Goal: Task Accomplishment & Management: Manage account settings

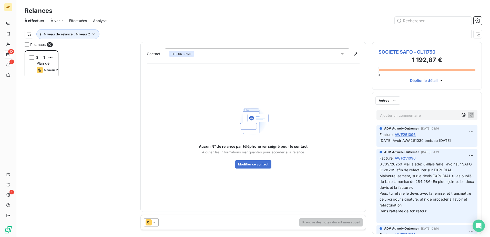
scroll to position [183, 106]
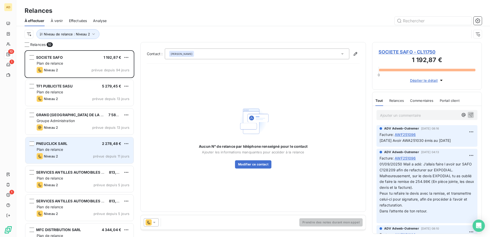
click at [67, 144] on div "PNEUCLICK SARL 2 278,48 € Plan de relance Niveau 2 prévue depuis 11 jours" at bounding box center [79, 150] width 108 height 26
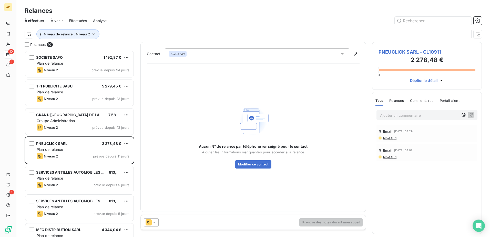
click at [154, 144] on icon at bounding box center [154, 221] width 5 height 5
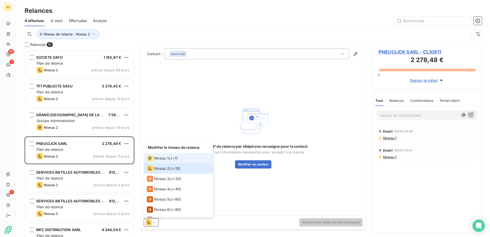
click at [170, 144] on div "Niveau 1 ( J+7 )" at bounding box center [162, 158] width 31 height 6
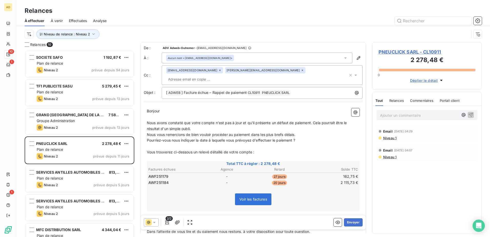
click at [326, 52] on span "PNEUCLICK SARL - CL10911" at bounding box center [426, 51] width 97 height 7
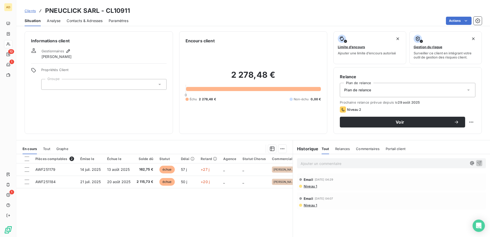
click at [326, 144] on p "Ajouter un commentaire ﻿" at bounding box center [383, 163] width 166 height 6
click at [326, 144] on icon "button" at bounding box center [471, 162] width 5 height 5
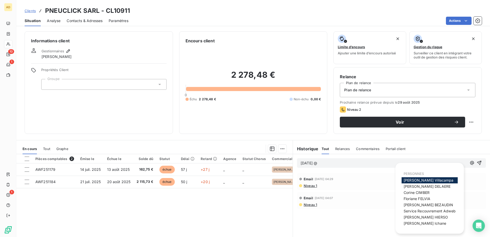
click at [326, 144] on span "Barbara Villacampa" at bounding box center [428, 180] width 50 height 4
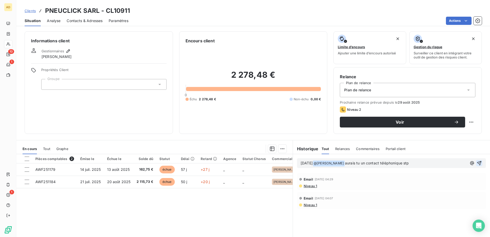
click at [326, 144] on icon "button" at bounding box center [479, 163] width 4 height 4
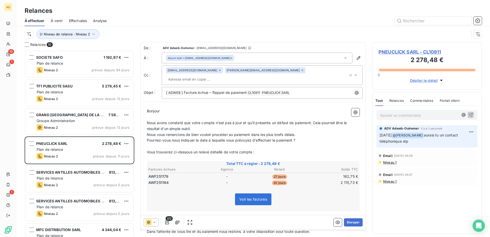
scroll to position [183, 106]
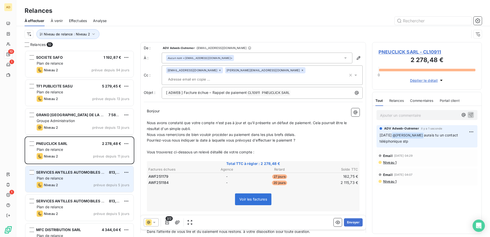
click at [66, 144] on div "Niveau 2 prévue depuis 5 jours" at bounding box center [83, 185] width 93 height 6
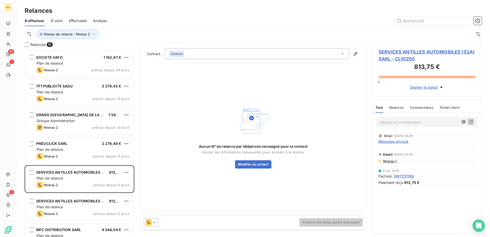
click at [154, 144] on icon at bounding box center [154, 221] width 5 height 5
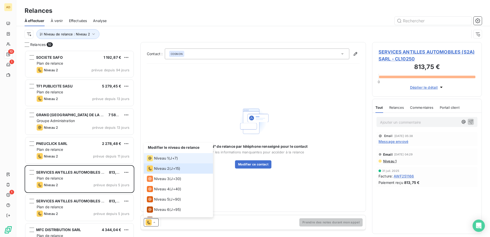
click at [159, 144] on span "Niveau 1" at bounding box center [161, 157] width 15 height 5
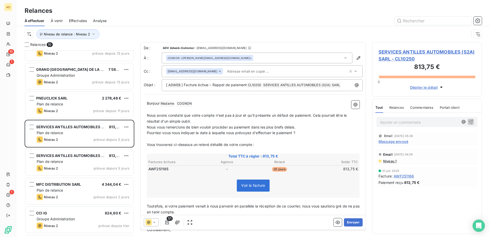
scroll to position [51, 0]
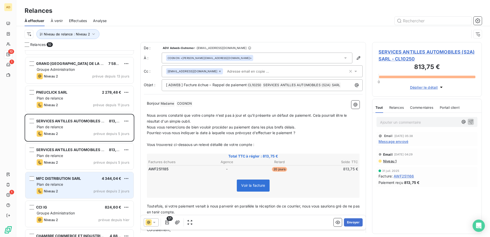
click at [89, 144] on div "Niveau 2 prévue depuis 2 jours" at bounding box center [83, 191] width 93 height 6
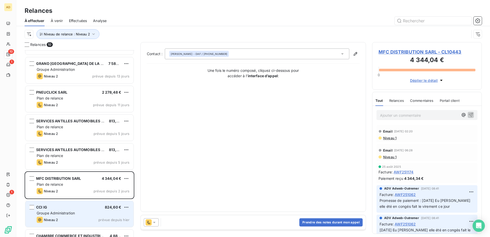
click at [79, 144] on div "Groupe Administration" at bounding box center [83, 212] width 93 height 5
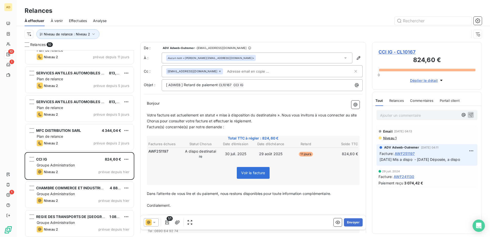
scroll to position [101, 0]
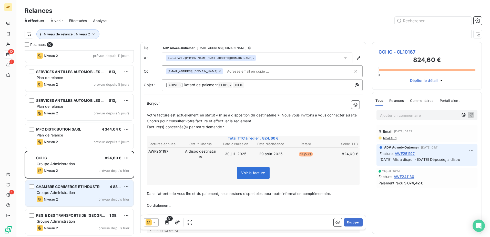
click at [64, 144] on div "Niveau 2 prévue depuis hier" at bounding box center [83, 199] width 93 height 6
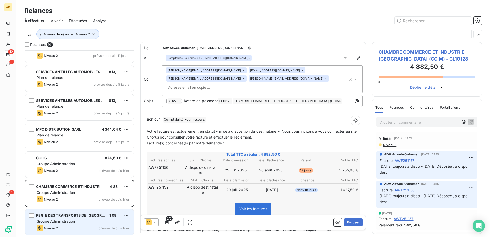
click at [59, 144] on span "Groupe Administration" at bounding box center [56, 221] width 38 height 4
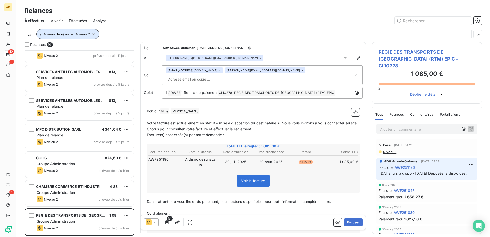
click at [95, 33] on button "Niveau de relance : Niveau 2" at bounding box center [67, 34] width 63 height 10
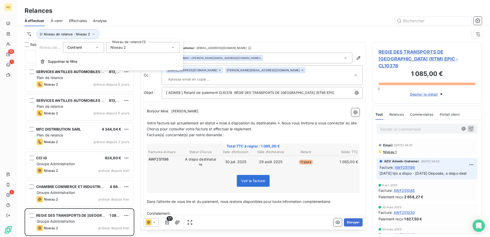
click at [134, 49] on div "Niveau 2" at bounding box center [143, 47] width 74 height 11
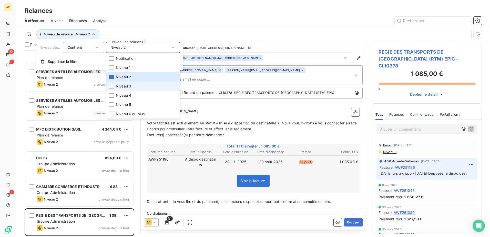
click at [126, 88] on span "Niveau 3" at bounding box center [123, 85] width 15 height 5
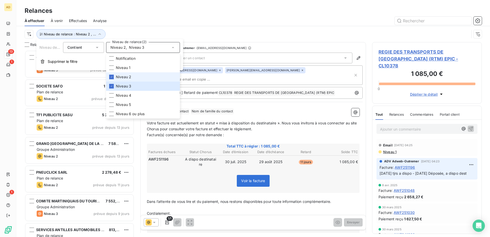
scroll to position [183, 106]
click at [124, 78] on span "Niveau 2" at bounding box center [123, 76] width 15 height 5
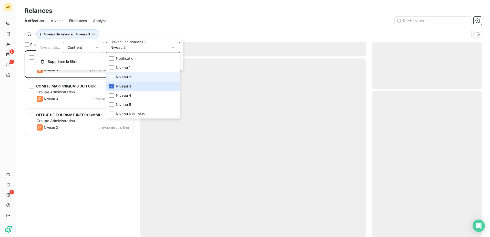
scroll to position [183, 106]
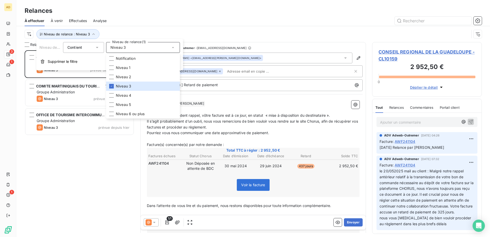
click at [86, 144] on div "CONSEIL REGIONAL DE LA GUADELOUPE 2 952,50 € Groupe Administration Niveau 3 pré…" at bounding box center [80, 143] width 110 height 186
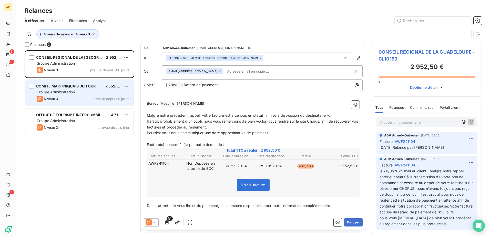
click at [86, 96] on div "COMITE MARTINIQUAIS DU TOURISME (CMT) 7 552,34 € Groupe Administration Niveau 3…" at bounding box center [79, 93] width 108 height 26
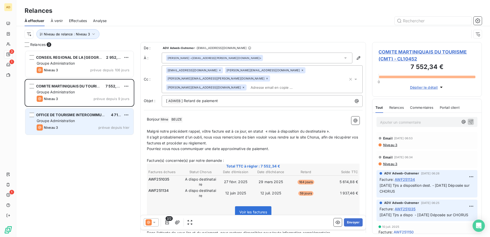
click at [78, 118] on div "OFFICE DE TOURISME INTERCOMMUNAL DE LA RIVIERA DU LEVANT 4 717,96 € Groupe Admi…" at bounding box center [79, 121] width 108 height 26
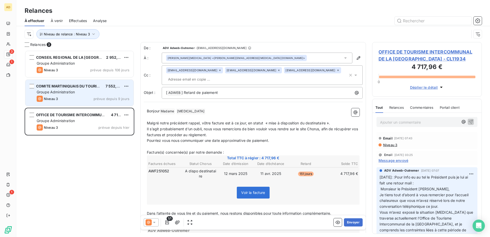
click at [106, 100] on span "prévue depuis 9 jours" at bounding box center [111, 99] width 36 height 4
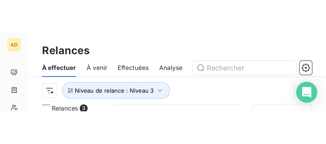
scroll to position [90, 65]
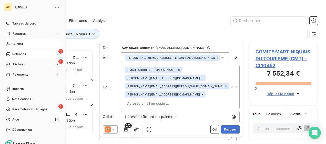
click at [18, 44] on span "Clients" at bounding box center [18, 44] width 10 height 5
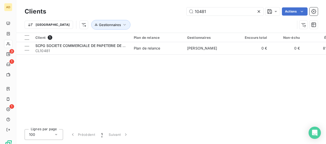
drag, startPoint x: 213, startPoint y: 12, endPoint x: 162, endPoint y: 12, distance: 51.0
click at [162, 12] on div "10481 Actions" at bounding box center [184, 11] width 265 height 8
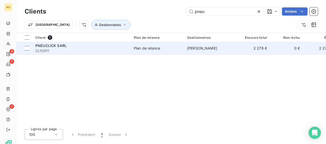
type input "pneu"
click at [146, 48] on div "Plan de relance" at bounding box center [147, 48] width 26 height 5
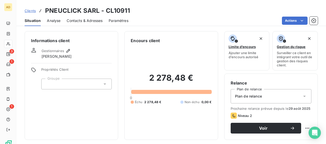
click at [89, 19] on span "Contacts & Adresses" at bounding box center [85, 20] width 36 height 5
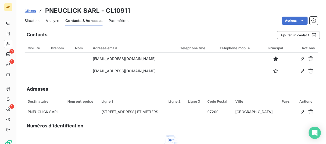
click at [29, 20] on span "Situation" at bounding box center [32, 20] width 15 height 5
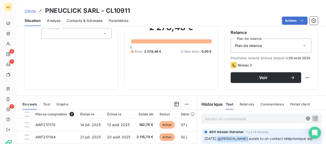
scroll to position [51, 0]
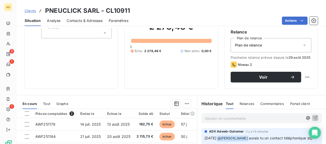
click at [90, 22] on span "Contacts & Adresses" at bounding box center [85, 20] width 36 height 5
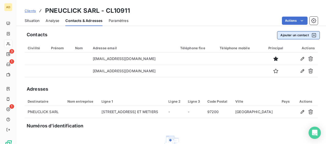
click at [285, 35] on button "Ajouter un contact" at bounding box center [298, 35] width 43 height 8
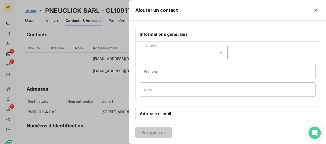
click at [157, 53] on div "Civilité" at bounding box center [184, 53] width 88 height 14
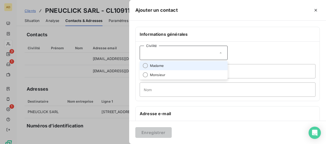
click at [157, 66] on span "Madame" at bounding box center [157, 66] width 14 height 5
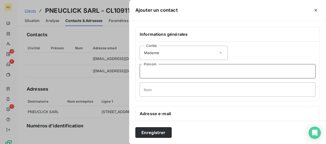
click at [157, 74] on input "Prénom" at bounding box center [228, 71] width 176 height 14
type input "[PERSON_NAME]"
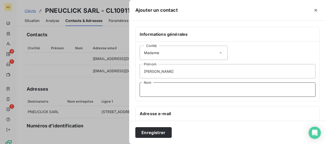
click at [157, 91] on input "Nom" at bounding box center [228, 90] width 176 height 14
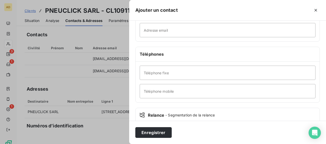
scroll to position [77, 0]
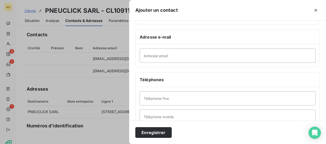
type input "SIGNORINO"
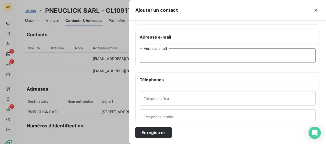
click at [155, 56] on input "Adresse email" at bounding box center [228, 56] width 176 height 14
type input "[EMAIL_ADDRESS][DOMAIN_NAME]"
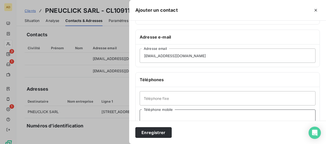
click at [162, 114] on input "Téléphone mobile" at bounding box center [228, 117] width 176 height 14
type input "[PHONE_NUMBER]"
click at [135, 128] on button "Enregistrer" at bounding box center [153, 133] width 36 height 11
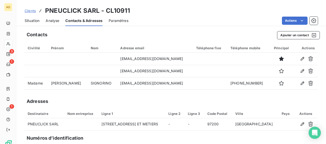
click at [35, 22] on span "Situation" at bounding box center [32, 20] width 15 height 5
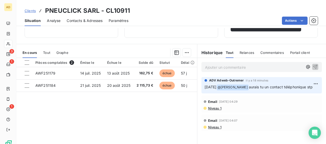
scroll to position [51, 0]
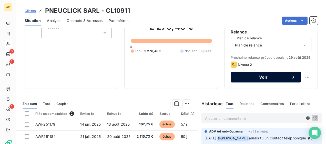
click at [258, 79] on span "Voir" at bounding box center [263, 77] width 53 height 4
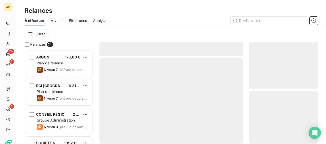
scroll to position [90, 65]
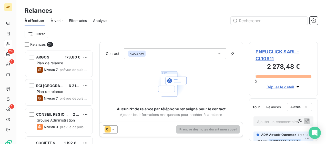
click at [115, 129] on icon at bounding box center [113, 129] width 5 height 5
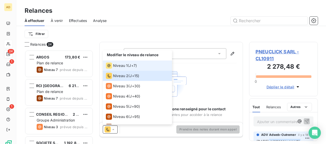
click at [121, 66] on span "Niveau 1" at bounding box center [120, 65] width 15 height 5
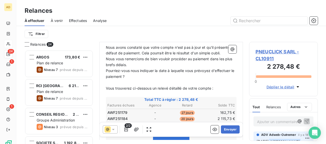
scroll to position [129, 0]
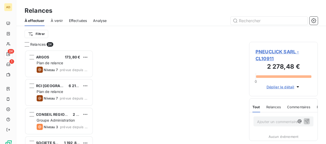
scroll to position [90, 65]
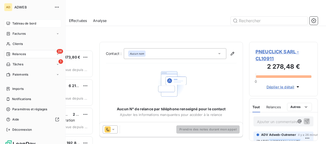
click at [15, 24] on span "Tableau de bord" at bounding box center [24, 23] width 24 height 5
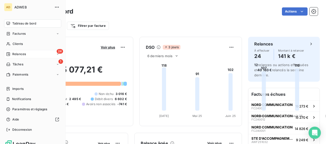
click at [14, 55] on span "Relances" at bounding box center [19, 54] width 14 height 5
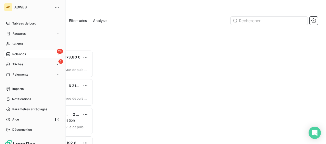
scroll to position [90, 65]
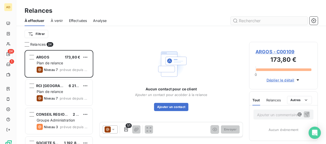
click at [265, 19] on input "text" at bounding box center [268, 21] width 77 height 8
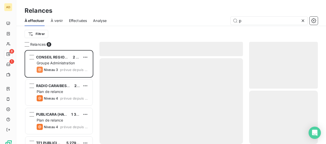
scroll to position [90, 65]
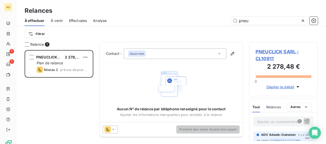
scroll to position [90, 65]
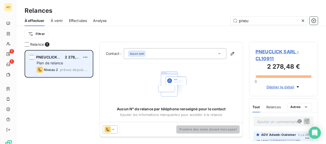
type input "pneu"
click at [48, 66] on div "Plan de relance" at bounding box center [63, 63] width 52 height 5
click at [55, 69] on span "Niveau 2" at bounding box center [51, 70] width 14 height 4
click at [62, 60] on div "PNEUCLICK SARL 2 278,48 € Plan de relance Niveau 2 prévue depuis 11 jours" at bounding box center [58, 64] width 67 height 26
drag, startPoint x: 62, startPoint y: 60, endPoint x: 61, endPoint y: 67, distance: 6.7
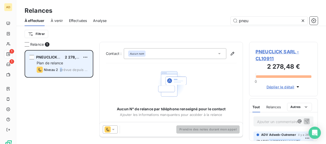
click at [61, 67] on div "Niveau 2 prévue depuis 11 jours" at bounding box center [63, 70] width 52 height 6
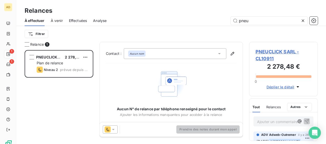
click at [268, 53] on span "PNEUCLICK SARL - CL10911" at bounding box center [283, 55] width 56 height 14
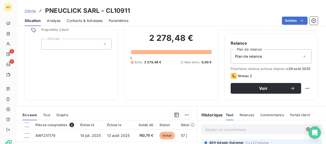
scroll to position [26, 0]
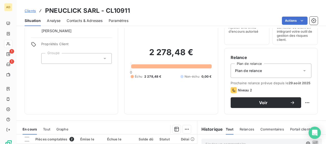
click at [91, 22] on span "Contacts & Adresses" at bounding box center [85, 20] width 36 height 5
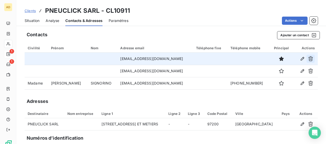
click at [308, 59] on icon "button" at bounding box center [310, 58] width 5 height 5
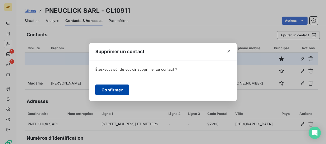
click at [114, 91] on button "Confirmer" at bounding box center [112, 90] width 34 height 11
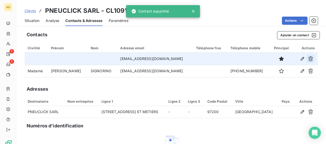
click at [308, 58] on icon "button" at bounding box center [310, 58] width 5 height 5
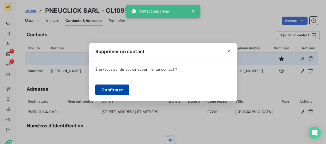
click at [111, 91] on button "Confirmer" at bounding box center [112, 90] width 34 height 11
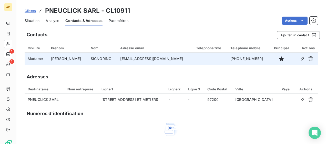
click at [161, 61] on td "[EMAIL_ADDRESS][DOMAIN_NAME]" at bounding box center [155, 59] width 76 height 12
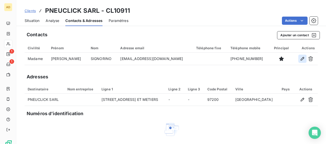
click at [300, 59] on icon "button" at bounding box center [302, 59] width 4 height 4
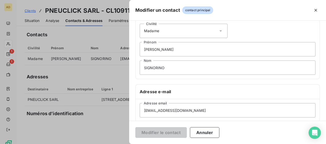
scroll to position [51, 0]
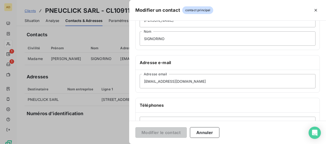
click at [104, 76] on div at bounding box center [163, 72] width 326 height 144
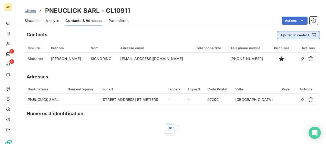
click at [287, 36] on button "Ajouter un contact" at bounding box center [298, 35] width 43 height 8
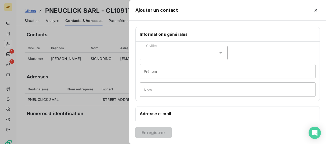
scroll to position [102, 0]
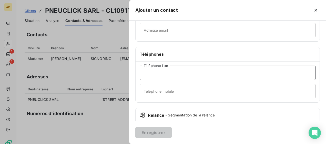
click at [159, 76] on input "Téléphone fixe" at bounding box center [228, 73] width 176 height 14
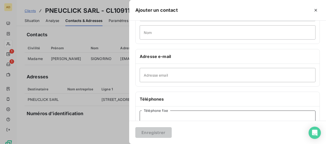
scroll to position [26, 0]
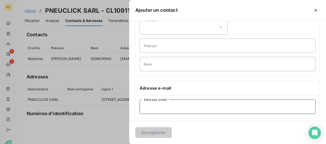
click at [152, 106] on input "Adresse email" at bounding box center [228, 107] width 176 height 14
paste input "[EMAIL_ADDRESS][DOMAIN_NAME]"
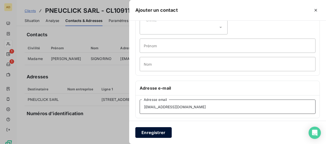
type input "[EMAIL_ADDRESS][DOMAIN_NAME]"
click at [162, 134] on button "Enregistrer" at bounding box center [153, 133] width 36 height 11
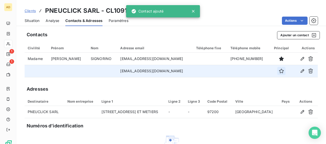
click at [279, 72] on icon "button" at bounding box center [281, 71] width 5 height 5
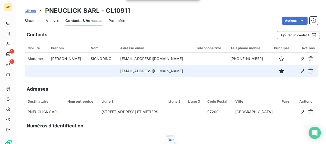
drag, startPoint x: 168, startPoint y: 91, endPoint x: 159, endPoint y: 90, distance: 9.6
click at [167, 91] on div "Adresses" at bounding box center [171, 89] width 293 height 7
click at [34, 21] on span "Situation" at bounding box center [32, 20] width 15 height 5
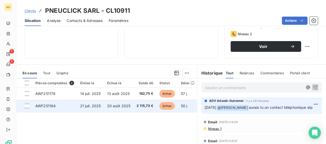
scroll to position [51, 0]
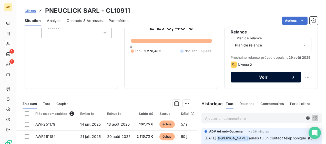
click at [248, 79] on span "Voir" at bounding box center [263, 77] width 53 height 4
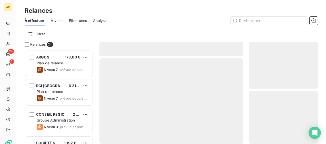
scroll to position [90, 65]
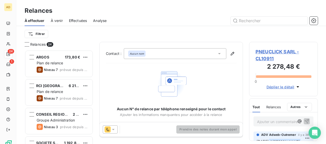
click at [112, 129] on icon at bounding box center [113, 129] width 5 height 5
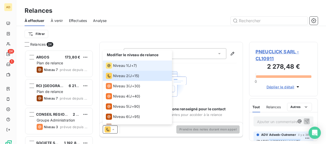
click at [126, 68] on span "Niveau 1" at bounding box center [120, 65] width 15 height 5
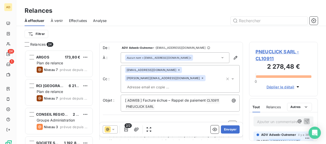
click at [178, 70] on icon at bounding box center [179, 70] width 2 height 2
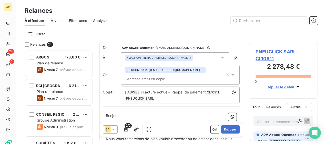
click at [157, 114] on p "Bonjour ﻿ ﻿ ﻿ ﻿ ﻿" at bounding box center [171, 116] width 131 height 6
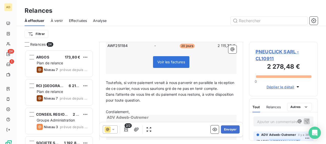
scroll to position [179, 0]
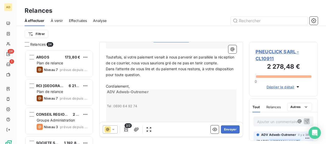
drag, startPoint x: 225, startPoint y: 128, endPoint x: 170, endPoint y: 108, distance: 58.6
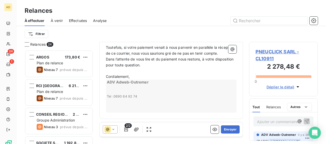
scroll to position [194, 0]
click at [222, 128] on button "Envoyer" at bounding box center [230, 130] width 19 height 8
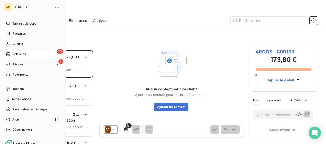
click at [12, 53] on div "Relances" at bounding box center [16, 54] width 20 height 5
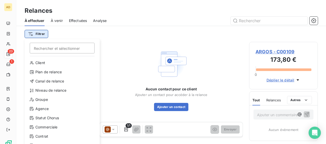
click at [36, 34] on html "AD 23 1 Relances À effectuer À venir Effectuées Analyse Filtrer Rechercher et s…" at bounding box center [163, 72] width 326 height 144
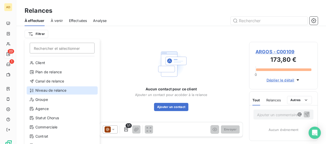
drag, startPoint x: 33, startPoint y: 88, endPoint x: 36, endPoint y: 84, distance: 5.3
click at [33, 88] on div "Niveau de relance" at bounding box center [62, 91] width 71 height 8
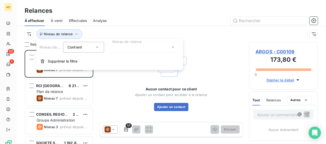
click at [172, 48] on div at bounding box center [143, 47] width 74 height 11
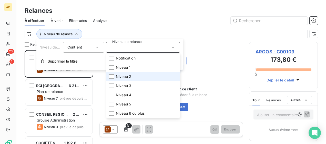
click at [122, 78] on span "Niveau 2" at bounding box center [123, 76] width 15 height 5
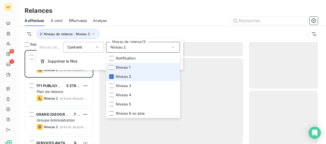
scroll to position [90, 65]
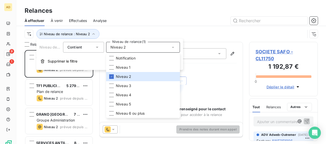
click at [176, 15] on div "Relances" at bounding box center [170, 10] width 309 height 9
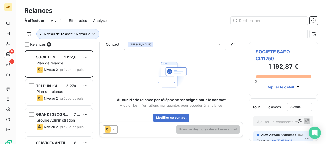
scroll to position [18, 0]
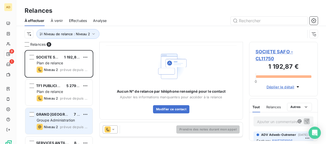
click at [47, 114] on span "GRAND [GEOGRAPHIC_DATA] DE LA [GEOGRAPHIC_DATA]" at bounding box center [87, 114] width 102 height 4
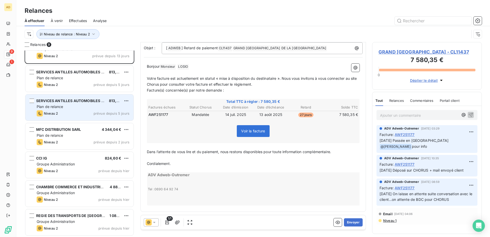
scroll to position [72, 0]
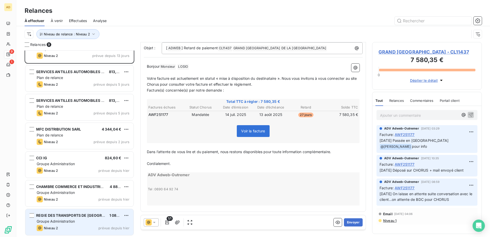
click at [65, 144] on div "Niveau 2 prévue depuis hier" at bounding box center [83, 228] width 93 height 6
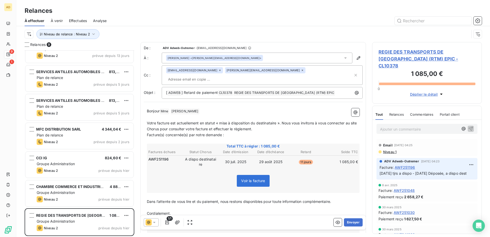
click at [106, 18] on span "Analyse" at bounding box center [100, 20] width 14 height 5
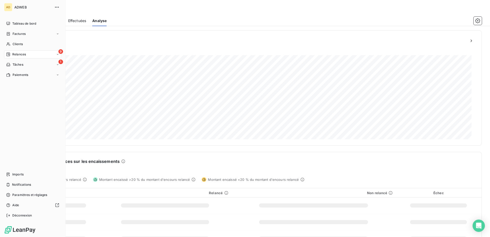
click at [12, 55] on div "Relances" at bounding box center [16, 54] width 20 height 5
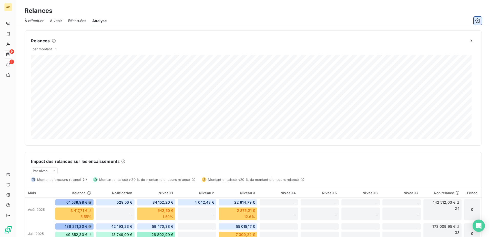
click at [326, 22] on icon "button" at bounding box center [477, 20] width 5 height 5
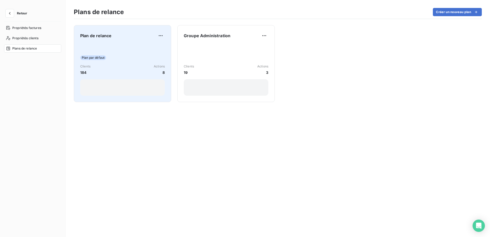
click at [121, 53] on div "Plan par défaut Clients 184 Actions 8" at bounding box center [122, 70] width 85 height 52
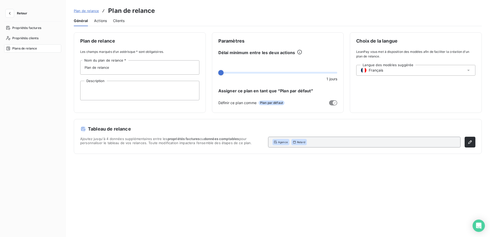
click at [98, 21] on span "Actions" at bounding box center [100, 20] width 13 height 5
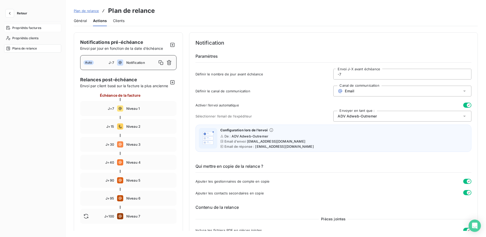
click at [20, 30] on span "Propriétés factures" at bounding box center [26, 28] width 29 height 5
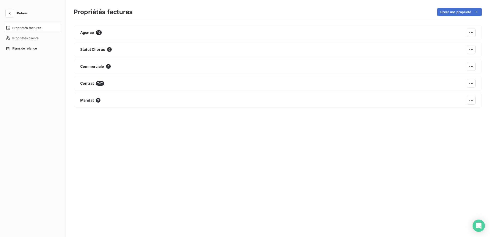
click at [17, 9] on button "Retour" at bounding box center [17, 13] width 27 height 8
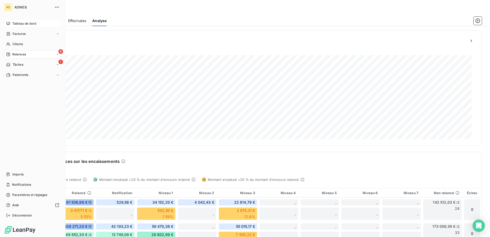
click at [19, 24] on span "Tableau de bord" at bounding box center [24, 23] width 24 height 5
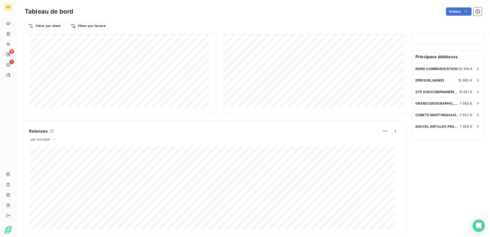
scroll to position [180, 0]
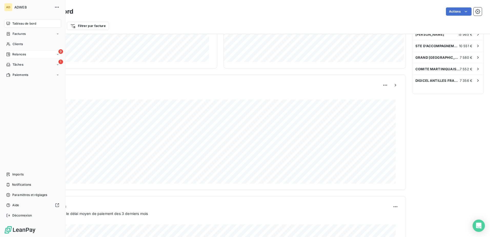
click at [13, 56] on span "Relances" at bounding box center [19, 54] width 14 height 5
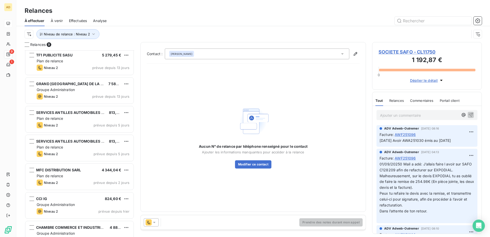
scroll to position [72, 0]
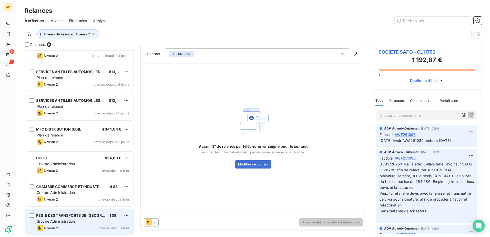
click at [71, 144] on div "Niveau 2 prévue depuis hier" at bounding box center [83, 228] width 93 height 6
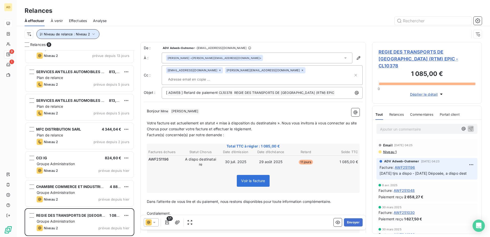
click at [93, 36] on icon "button" at bounding box center [93, 34] width 5 height 5
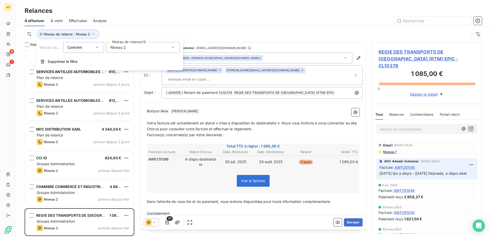
click at [138, 48] on div "Niveau 2" at bounding box center [143, 47] width 74 height 11
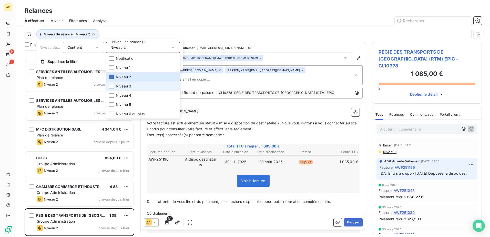
click at [130, 86] on span "Niveau 3" at bounding box center [123, 85] width 15 height 5
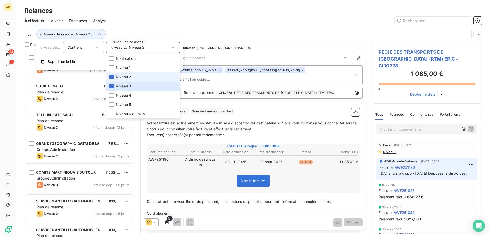
scroll to position [183, 106]
click at [130, 78] on span "Niveau 2" at bounding box center [123, 76] width 15 height 5
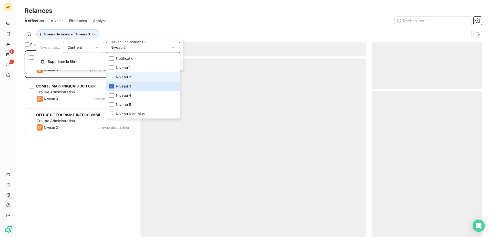
scroll to position [183, 106]
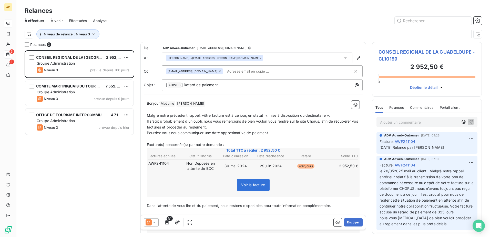
drag, startPoint x: 59, startPoint y: 204, endPoint x: 61, endPoint y: 202, distance: 2.8
click at [59, 144] on div "CONSEIL REGIONAL DE LA GUADELOUPE 2 952,50 € Groupe Administration Niveau 3 pré…" at bounding box center [80, 143] width 110 height 186
click at [93, 35] on icon "button" at bounding box center [93, 34] width 5 height 5
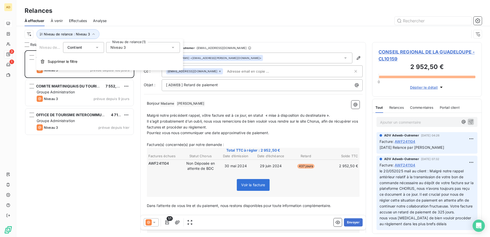
click at [163, 45] on div "Niveau 3" at bounding box center [143, 47] width 74 height 11
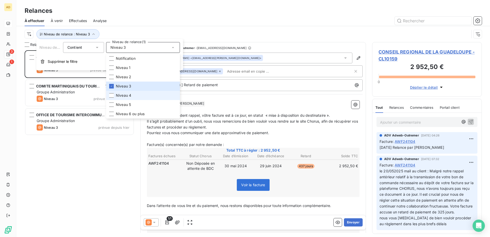
click at [121, 95] on span "Niveau 4" at bounding box center [123, 95] width 15 height 5
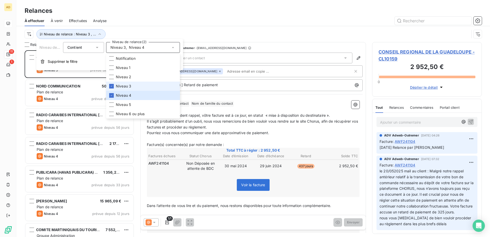
click at [124, 86] on span "Niveau 3" at bounding box center [123, 85] width 15 height 5
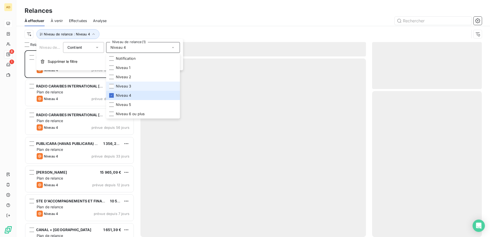
scroll to position [183, 106]
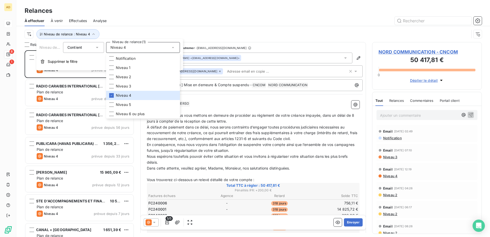
click at [199, 17] on div at bounding box center [297, 21] width 369 height 8
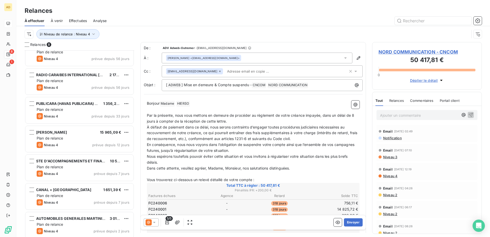
scroll to position [43, 0]
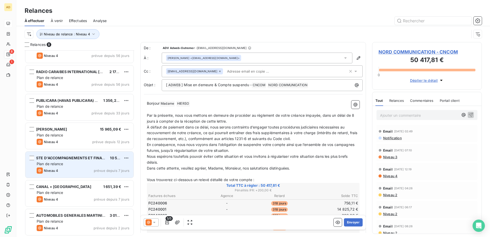
click at [101, 144] on span "STE D'ACCOMPAGNEMENTS ET FINANCEMENT DES ENTREPRISES - SAFIE" at bounding box center [102, 157] width 132 height 4
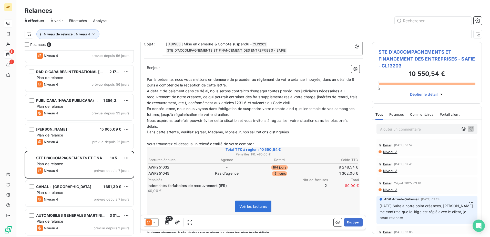
scroll to position [51, 0]
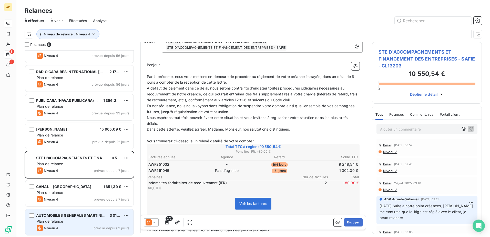
click at [96, 144] on div "Niveau 4 prévue depuis 2 jours" at bounding box center [83, 228] width 93 height 6
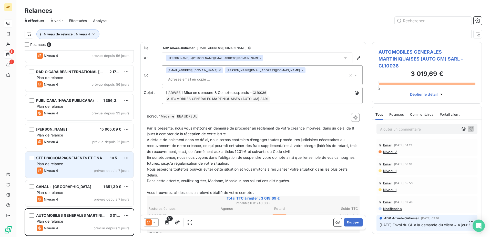
click at [78, 144] on div "Niveau 4 prévue depuis 7 jours" at bounding box center [83, 170] width 93 height 6
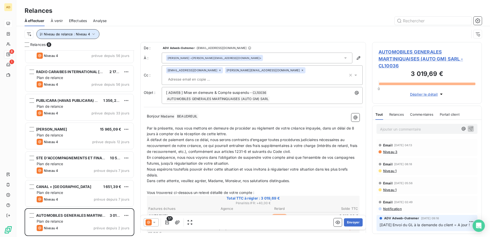
click at [94, 33] on icon "button" at bounding box center [93, 34] width 5 height 5
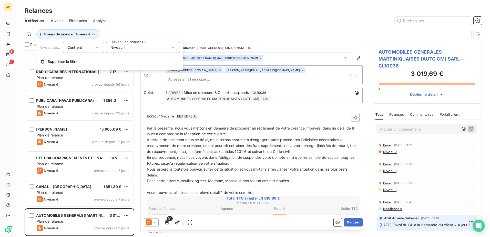
click at [145, 48] on div "Niveau 4" at bounding box center [143, 47] width 74 height 11
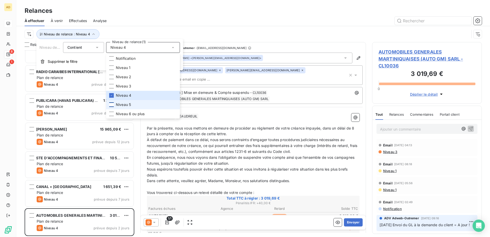
click at [113, 104] on div at bounding box center [111, 104] width 5 height 5
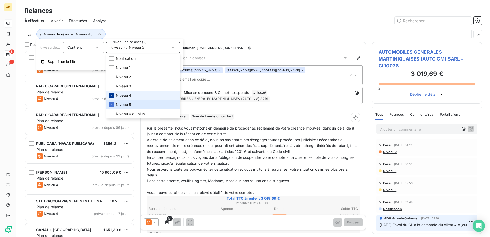
scroll to position [183, 106]
click at [112, 94] on icon at bounding box center [111, 95] width 3 height 3
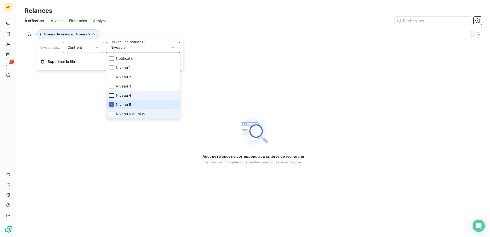
click at [143, 115] on span "Niveau 6 ou plus" at bounding box center [130, 113] width 29 height 5
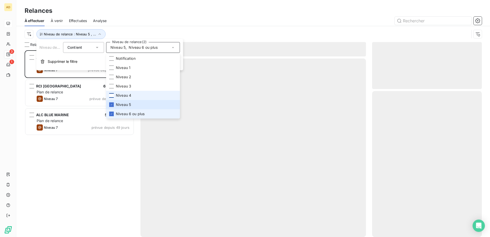
scroll to position [183, 106]
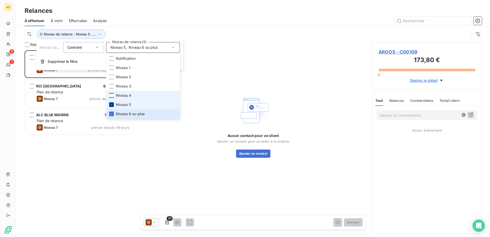
click at [109, 103] on li "Niveau 5" at bounding box center [143, 104] width 74 height 9
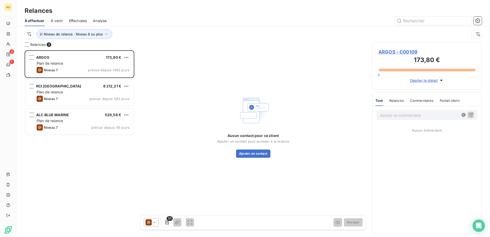
click at [73, 144] on div "ARGOS 173,80 € Plan de relance Niveau 7 prévue depuis 1493 jours RCI MARTINIQUE…" at bounding box center [80, 143] width 110 height 186
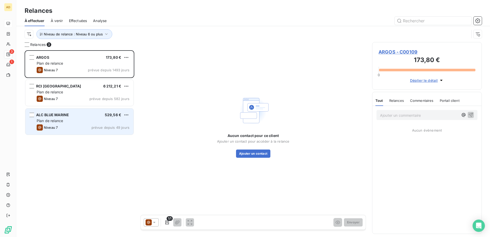
click at [70, 122] on div "Plan de relance" at bounding box center [83, 120] width 93 height 5
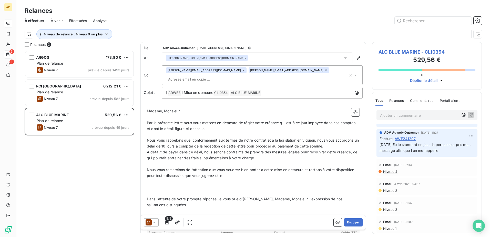
scroll to position [1141, 0]
click at [326, 144] on span "Niveau 4" at bounding box center [389, 171] width 15 height 4
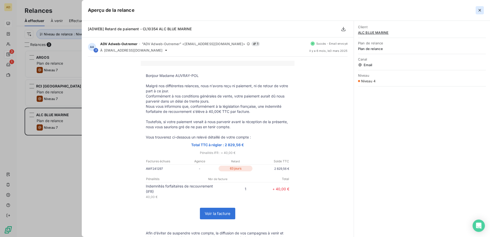
click at [326, 11] on icon "button" at bounding box center [479, 10] width 3 height 3
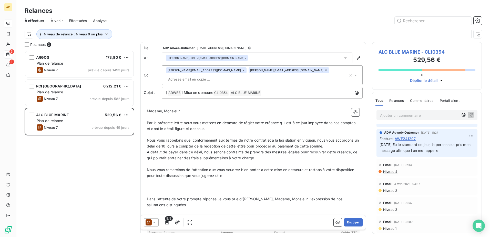
click at [326, 144] on span "Niveau 2" at bounding box center [389, 190] width 15 height 4
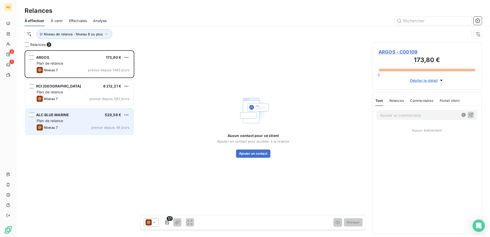
click at [85, 120] on div "Plan de relance" at bounding box center [83, 120] width 93 height 5
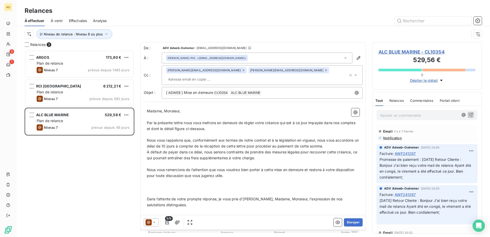
click at [151, 144] on icon at bounding box center [148, 222] width 6 height 6
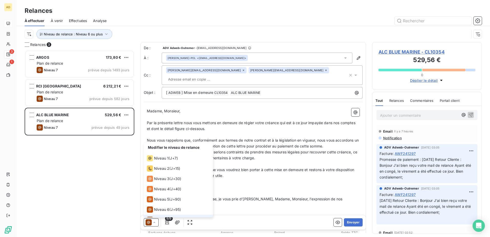
scroll to position [8, 0]
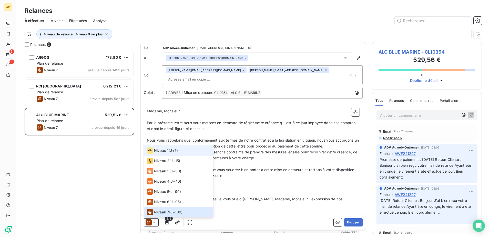
click at [167, 144] on div "Niveau 1" at bounding box center [158, 150] width 22 height 6
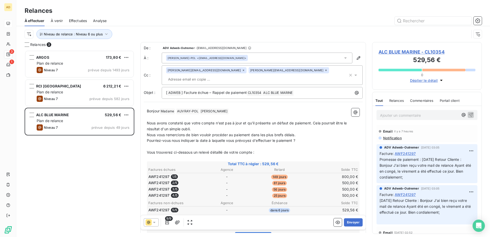
click at [326, 131] on span "Email" at bounding box center [387, 131] width 9 height 4
click at [326, 139] on span "Notification" at bounding box center [391, 138] width 19 height 4
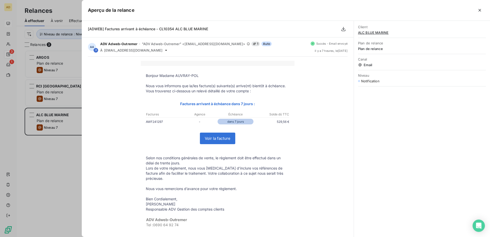
click at [53, 144] on div at bounding box center [245, 118] width 490 height 237
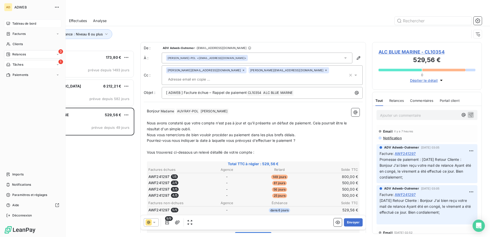
click at [28, 66] on div "1 Tâches" at bounding box center [32, 64] width 57 height 8
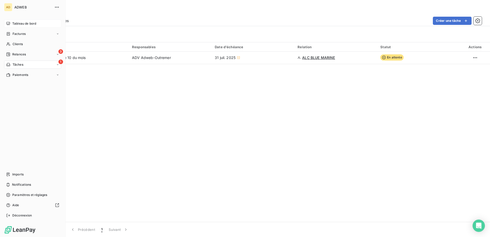
click at [36, 26] on span "Tableau de bord" at bounding box center [24, 23] width 24 height 5
